Goal: Find specific page/section: Find specific page/section

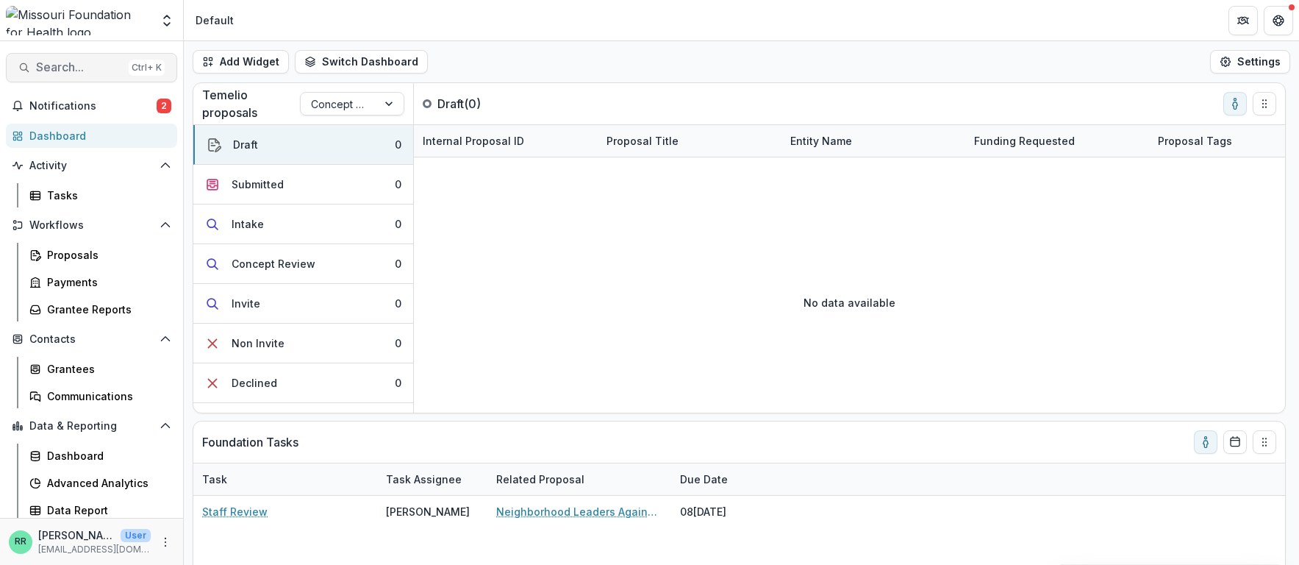
click at [74, 68] on span "Search..." at bounding box center [79, 67] width 87 height 14
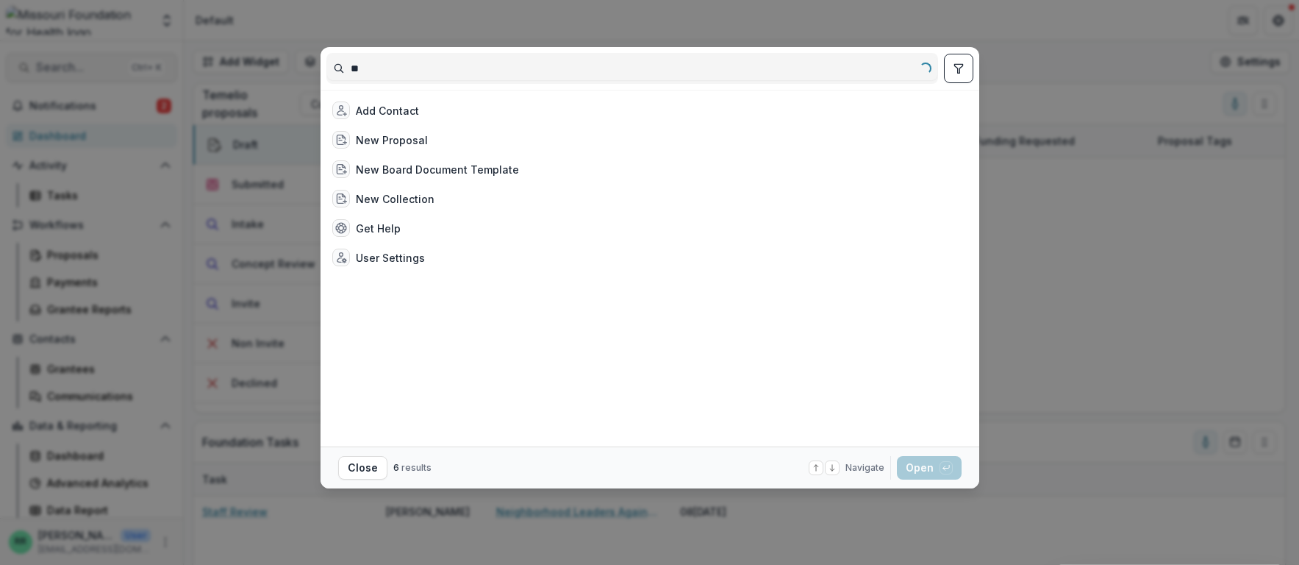
type input "*"
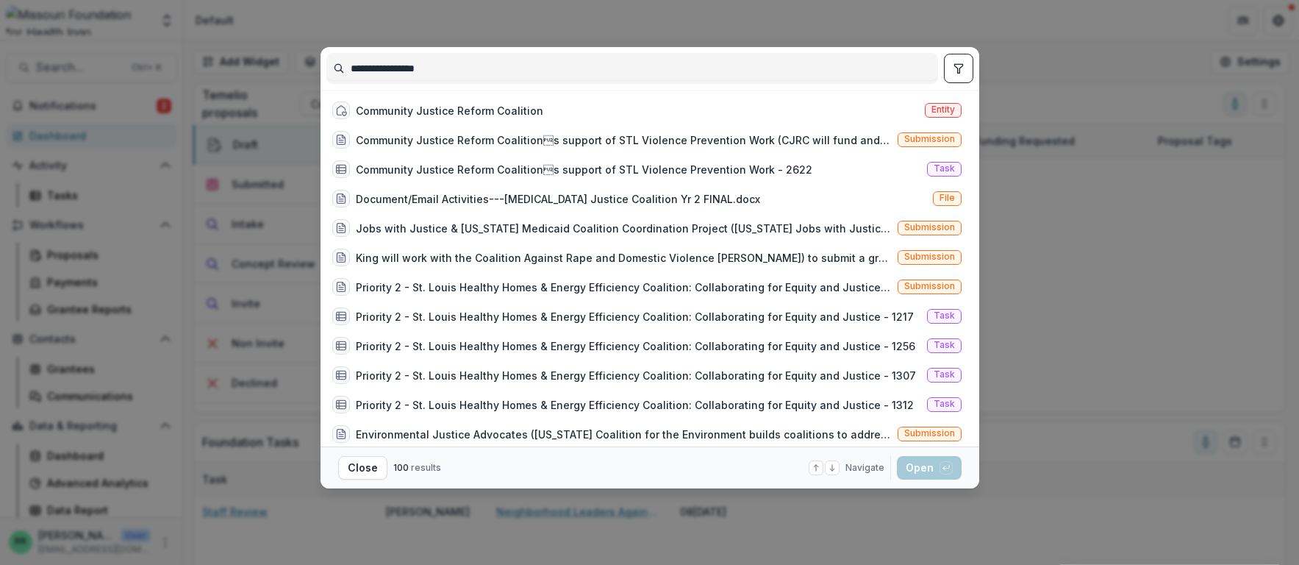
type input "**********"
click at [959, 70] on icon "toggle filters" at bounding box center [959, 68] width 12 height 12
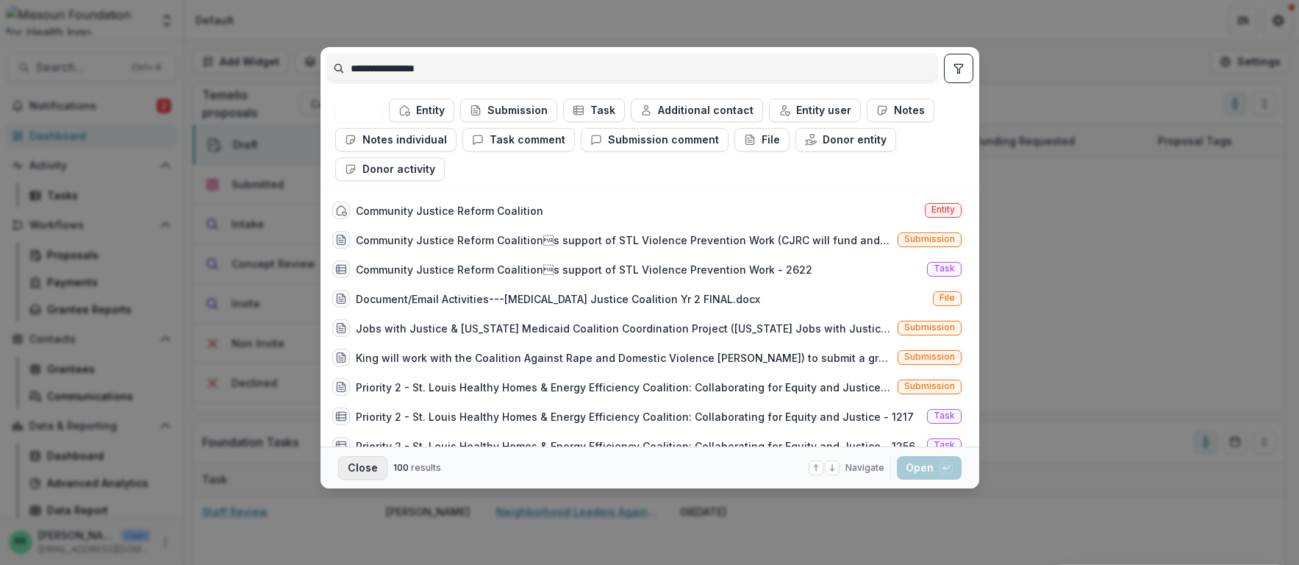
click at [360, 463] on button "Close" at bounding box center [362, 468] width 49 height 24
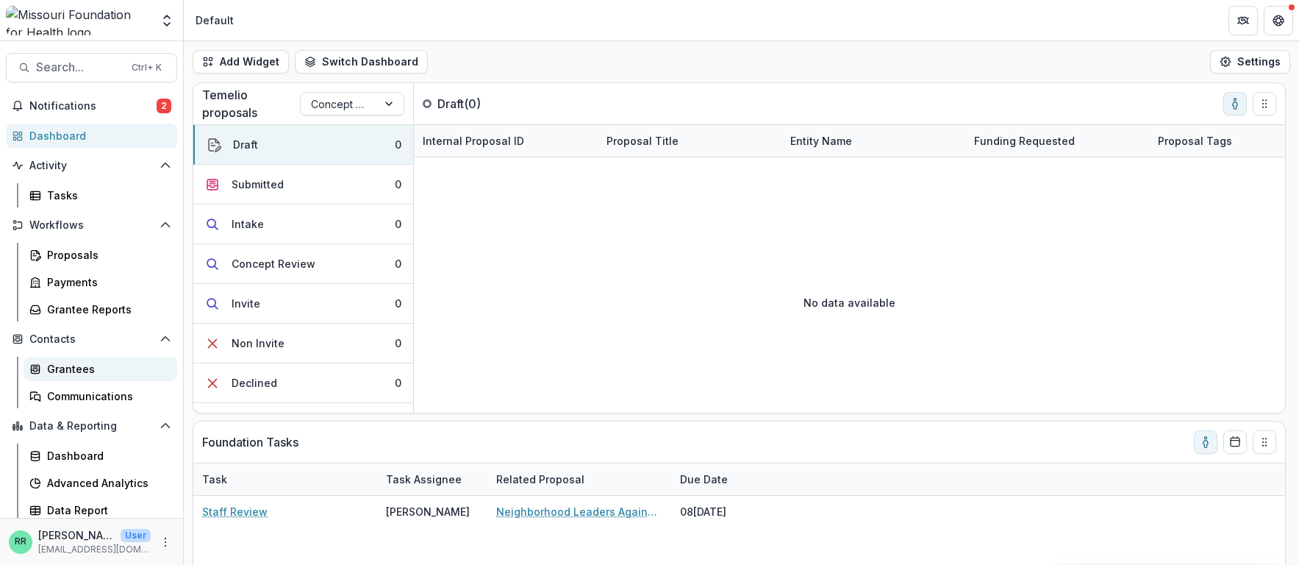
click at [81, 369] on div "Grantees" at bounding box center [106, 368] width 118 height 15
